Goal: Communication & Community: Participate in discussion

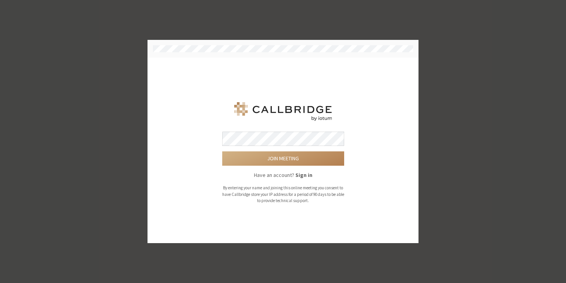
click at [193, 124] on div "Join meeting Have an account? Sign in By entering your name and joining this on…" at bounding box center [283, 150] width 255 height 107
drag, startPoint x: 272, startPoint y: 161, endPoint x: 241, endPoint y: 48, distance: 116.5
click at [272, 160] on button "Join meeting" at bounding box center [283, 159] width 122 height 14
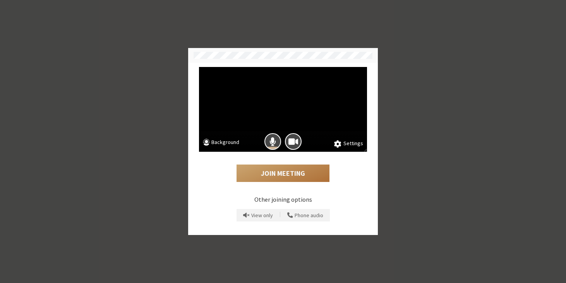
click at [299, 177] on button "Join Meeting" at bounding box center [283, 174] width 93 height 18
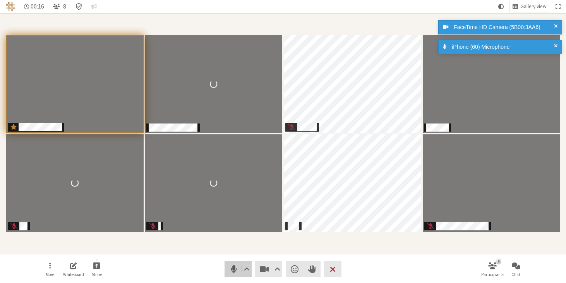
click at [231, 265] on span "Mute (⌘+Shift+A)" at bounding box center [234, 269] width 11 height 11
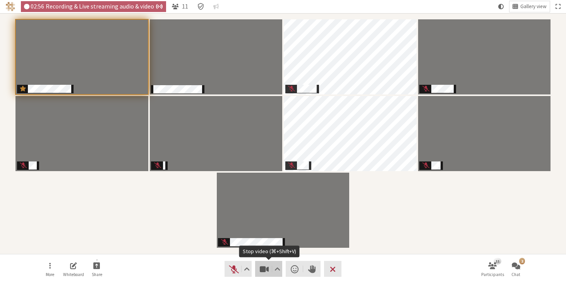
click at [260, 270] on span "Stop video (⌘+Shift+V)" at bounding box center [264, 269] width 11 height 11
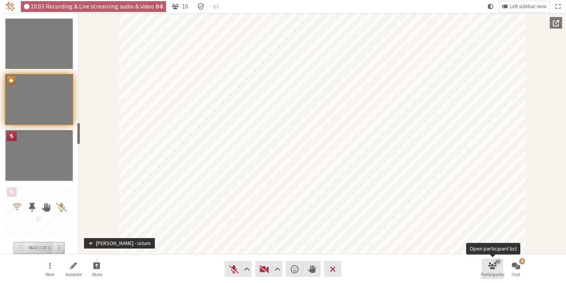
click at [496, 268] on span "Open participant list" at bounding box center [493, 265] width 9 height 9
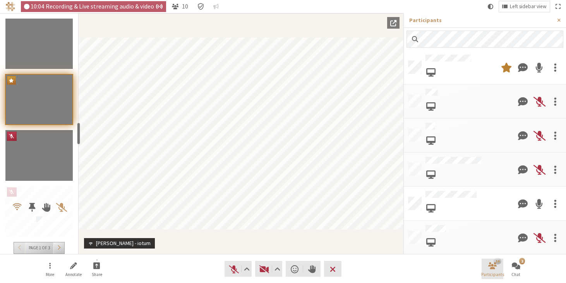
click at [496, 267] on span "Close participant list" at bounding box center [493, 265] width 9 height 9
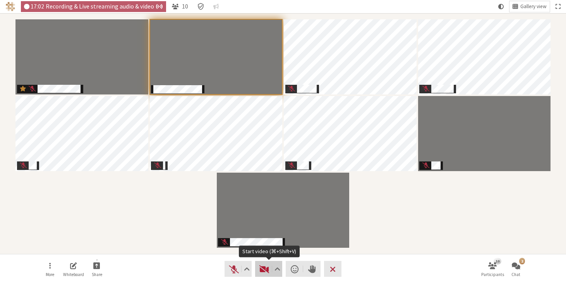
click at [264, 269] on span "Start video (⌘+Shift+V)" at bounding box center [264, 269] width 11 height 11
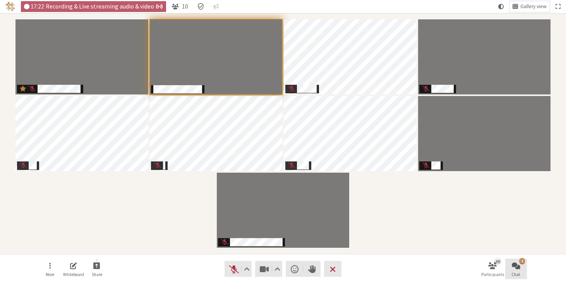
click at [515, 265] on span "Open chat" at bounding box center [516, 265] width 9 height 9
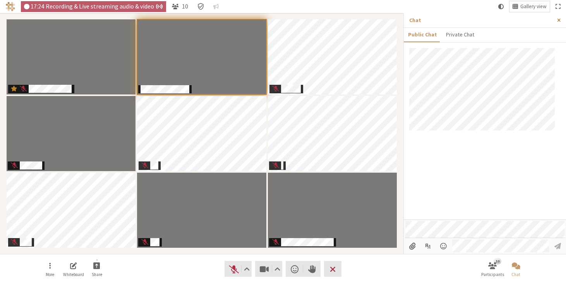
drag, startPoint x: 559, startPoint y: 22, endPoint x: 556, endPoint y: 31, distance: 8.7
click at [559, 22] on span "Close sidebar" at bounding box center [559, 20] width 3 height 6
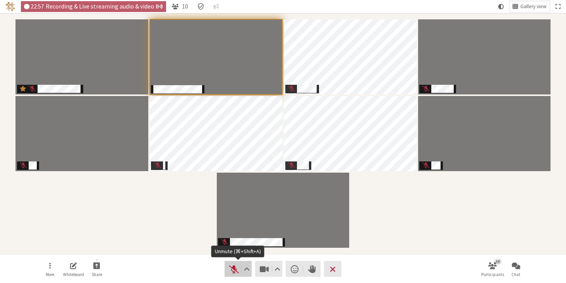
click at [234, 269] on span "Unmute (⌘+Shift+A)" at bounding box center [234, 269] width 11 height 11
click at [231, 267] on span "Mute (⌘+Shift+A)" at bounding box center [234, 269] width 11 height 11
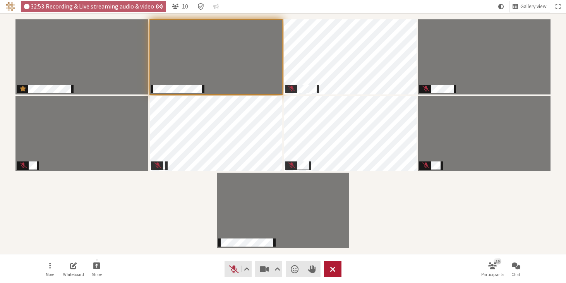
click at [339, 271] on button "Leave" at bounding box center [332, 269] width 17 height 16
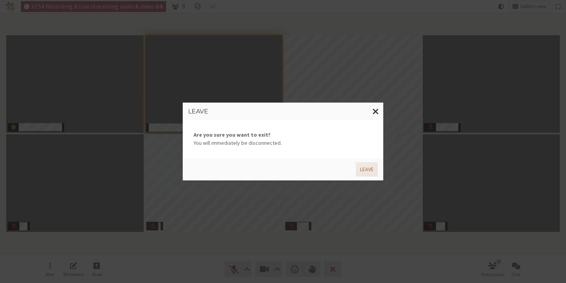
click at [367, 170] on button "Leave" at bounding box center [367, 169] width 22 height 14
